Goal: Task Accomplishment & Management: Manage account settings

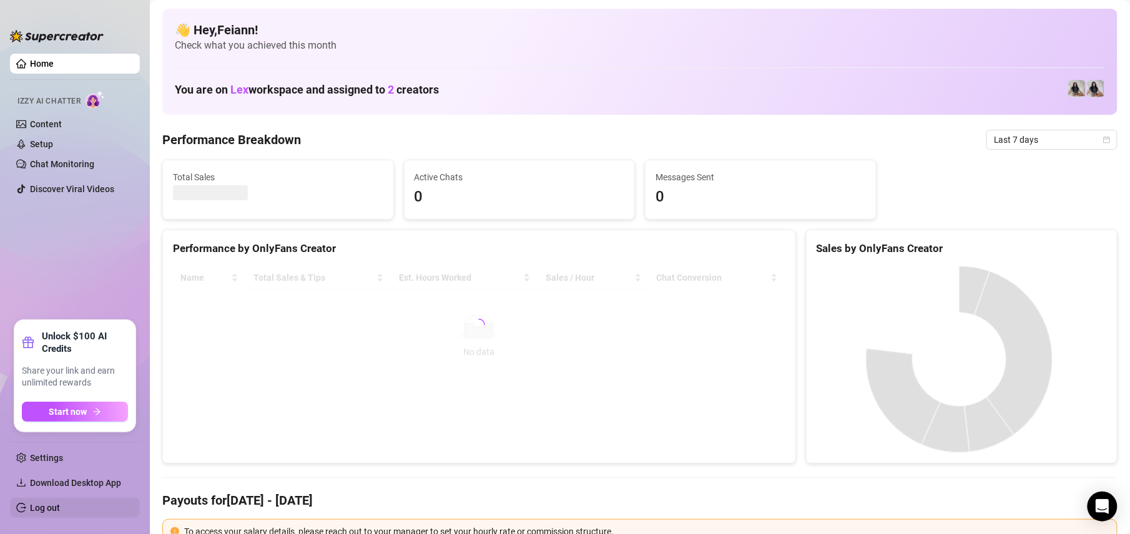
click at [42, 513] on link "Log out" at bounding box center [45, 508] width 30 height 10
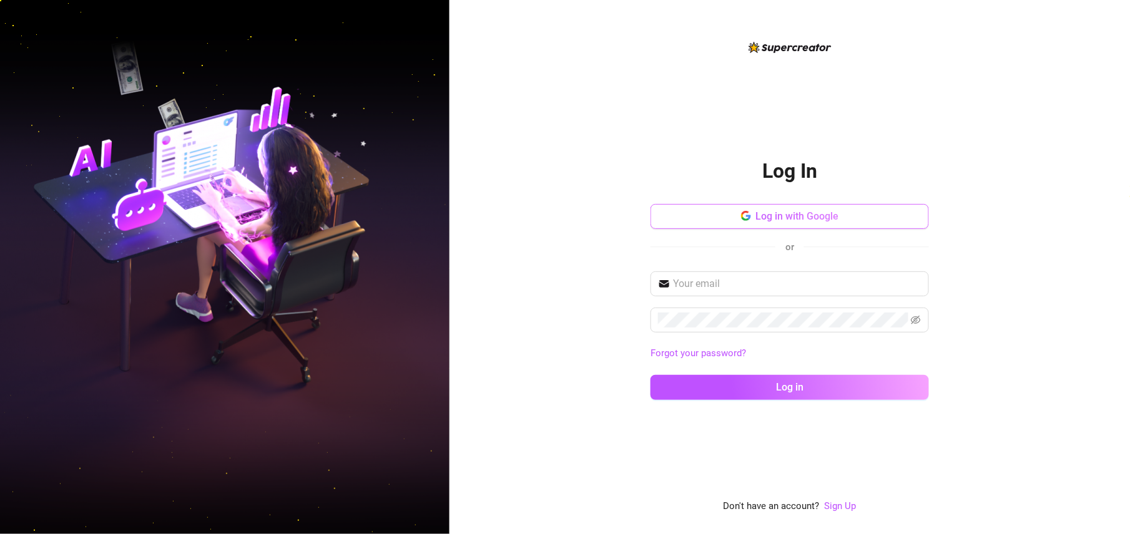
click at [817, 220] on span "Log in with Google" at bounding box center [797, 216] width 83 height 12
click at [532, 351] on div "Log In Log in with Google or Forgot your password? Log in Don't have an account…" at bounding box center [789, 267] width 680 height 534
click at [814, 216] on span "Log in with Google" at bounding box center [797, 216] width 83 height 12
